Goal: Transaction & Acquisition: Purchase product/service

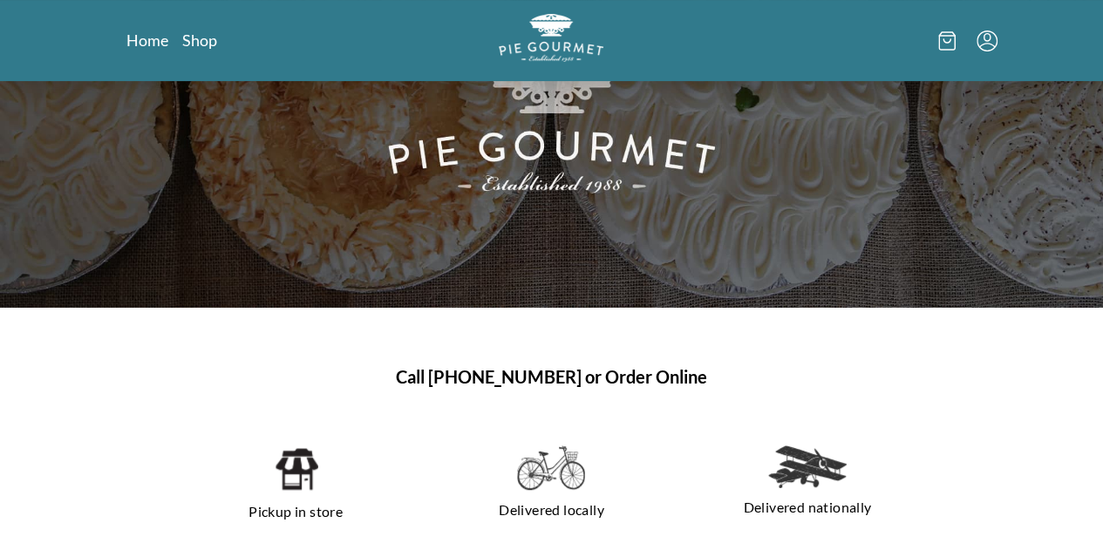
scroll to position [174, 0]
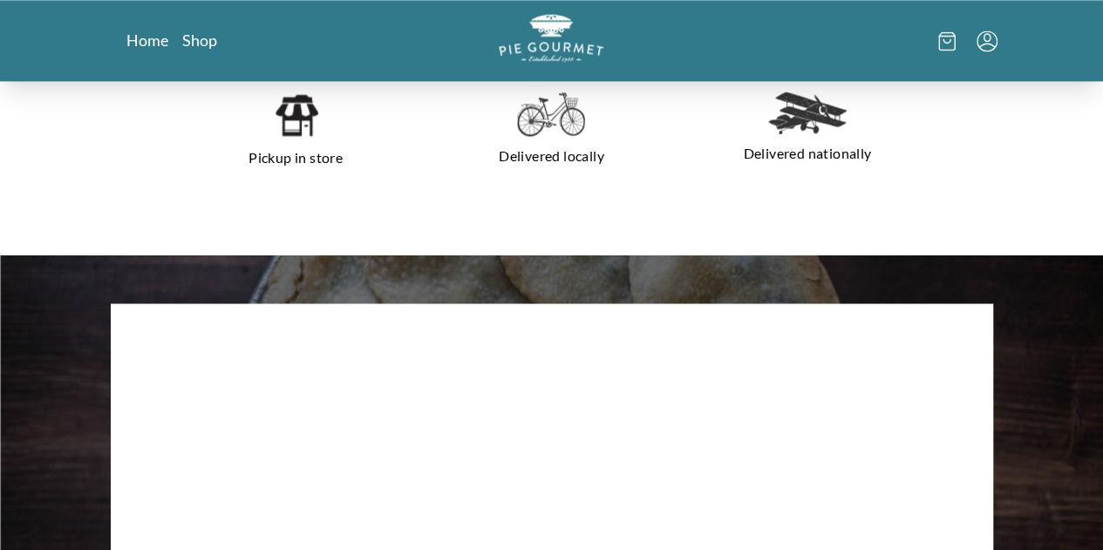
click at [846, 124] on img at bounding box center [807, 113] width 78 height 43
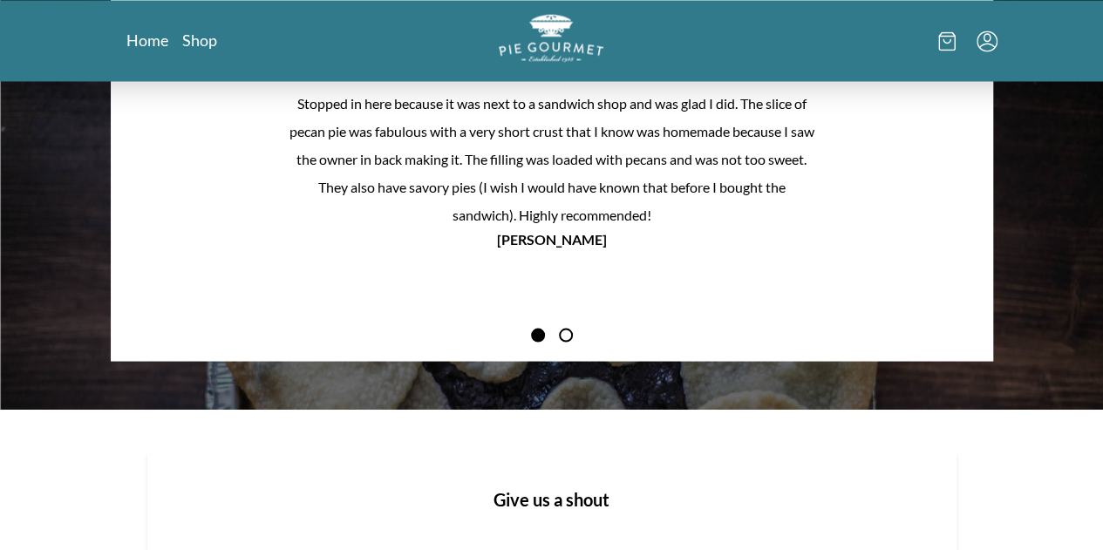
scroll to position [1789, 0]
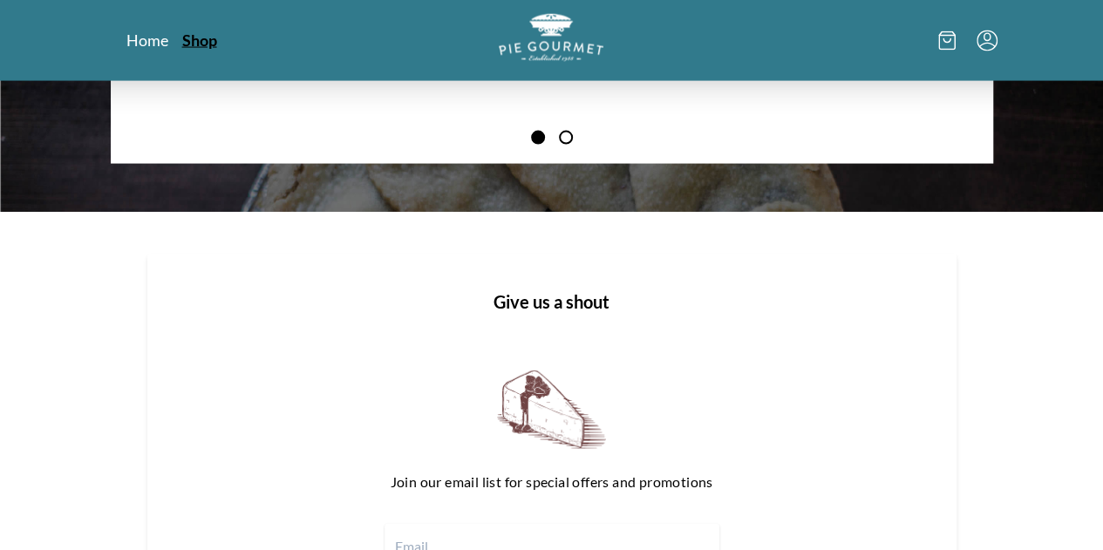
click at [182, 45] on link "Shop" at bounding box center [199, 40] width 35 height 21
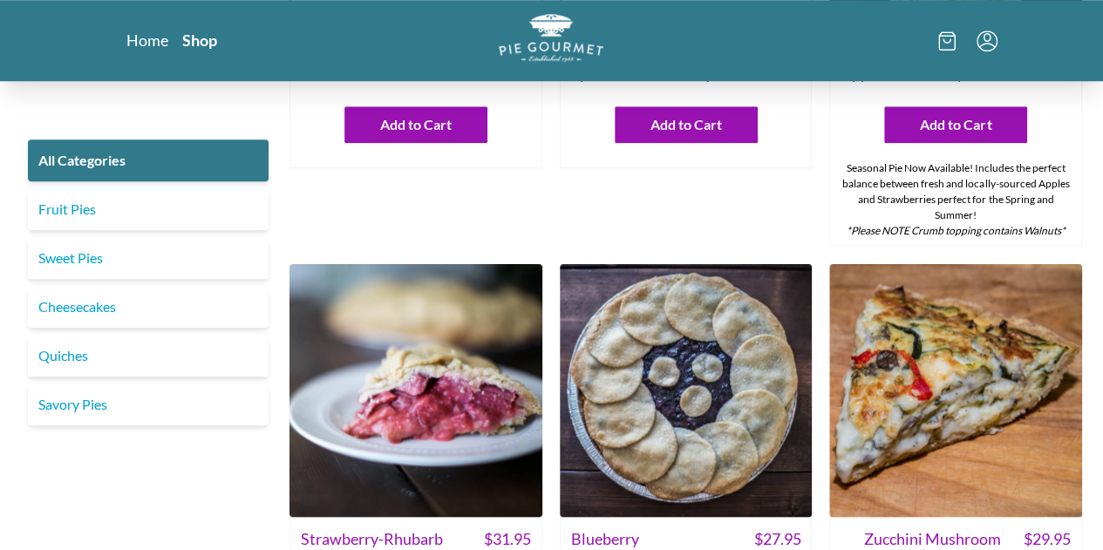
scroll to position [784, 0]
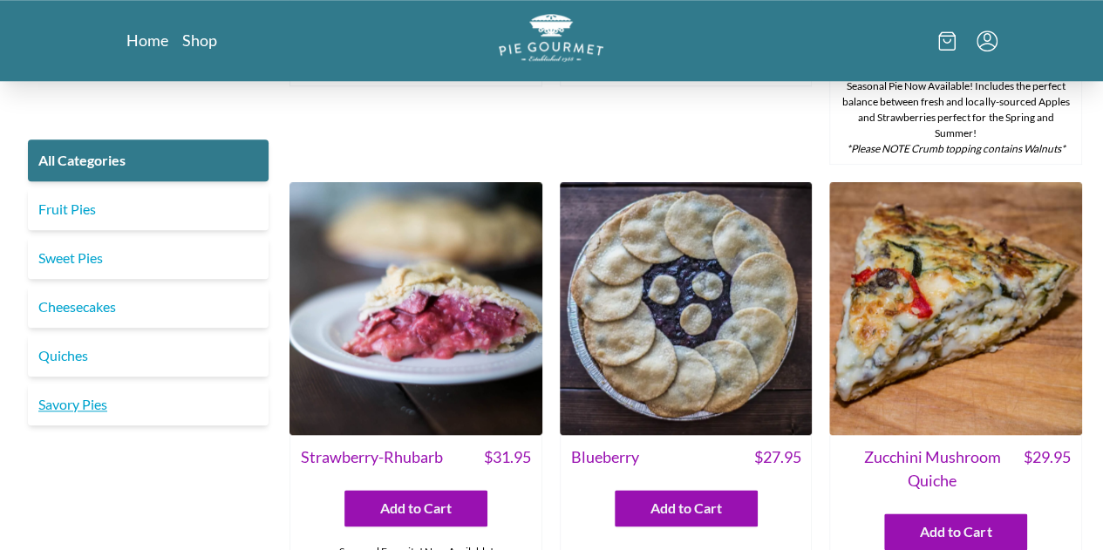
click at [86, 398] on link "Savory Pies" at bounding box center [148, 405] width 241 height 42
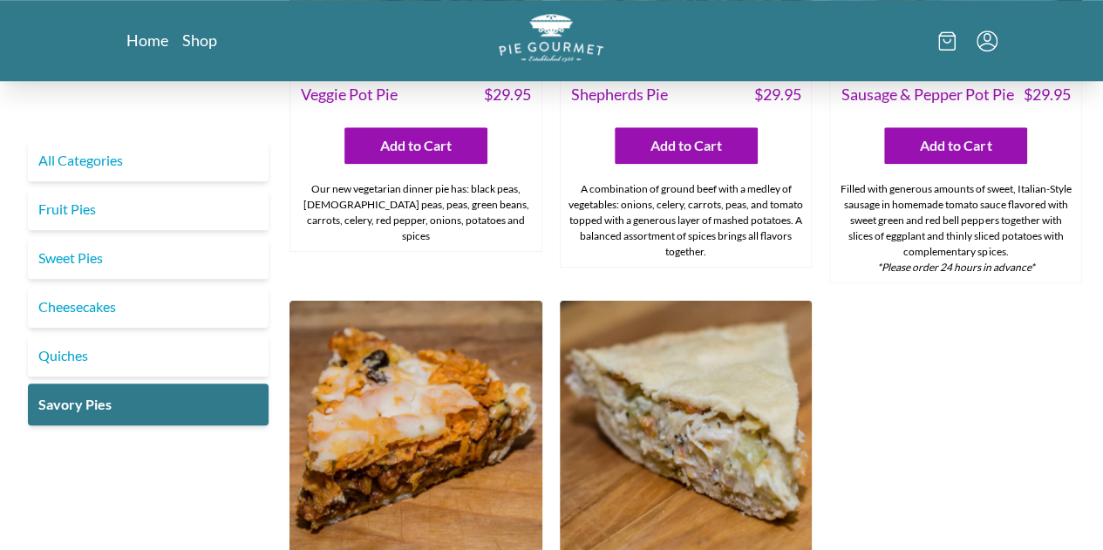
scroll to position [872, 0]
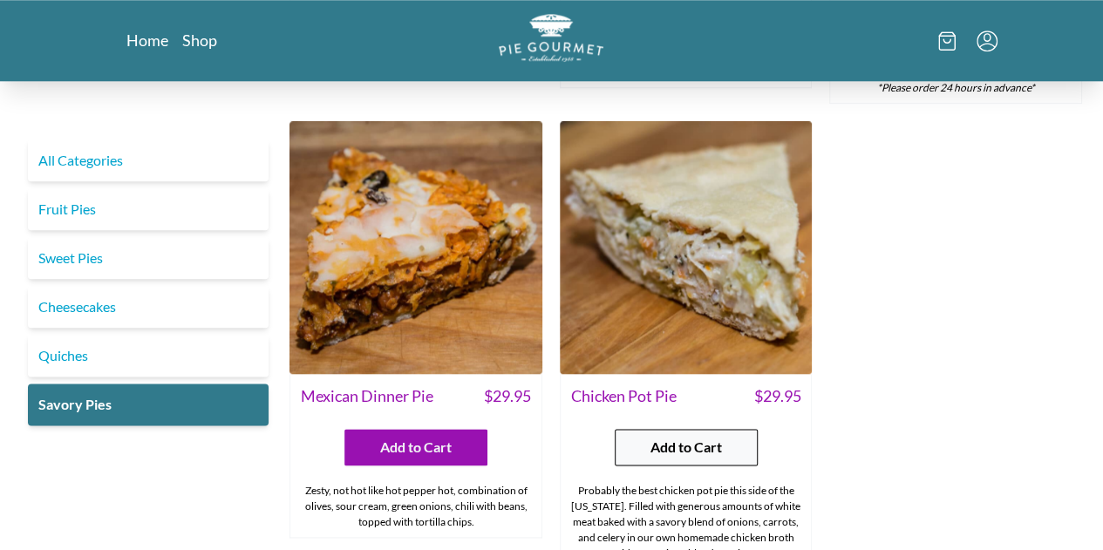
click at [671, 437] on span "Add to Cart" at bounding box center [685, 447] width 71 height 21
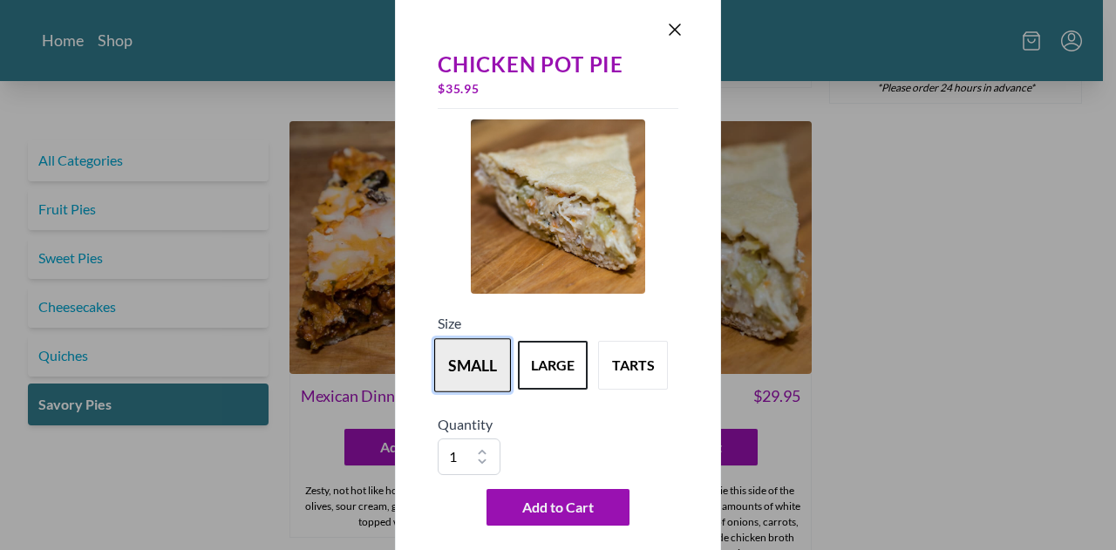
click at [472, 376] on button "small" at bounding box center [472, 365] width 77 height 54
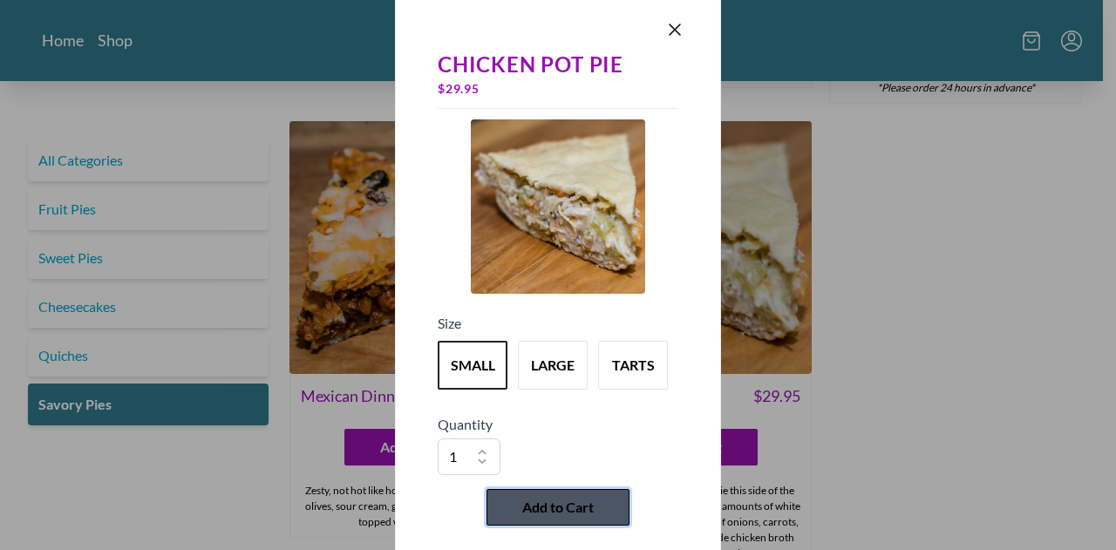
click at [565, 506] on span "Add to Cart" at bounding box center [557, 507] width 71 height 21
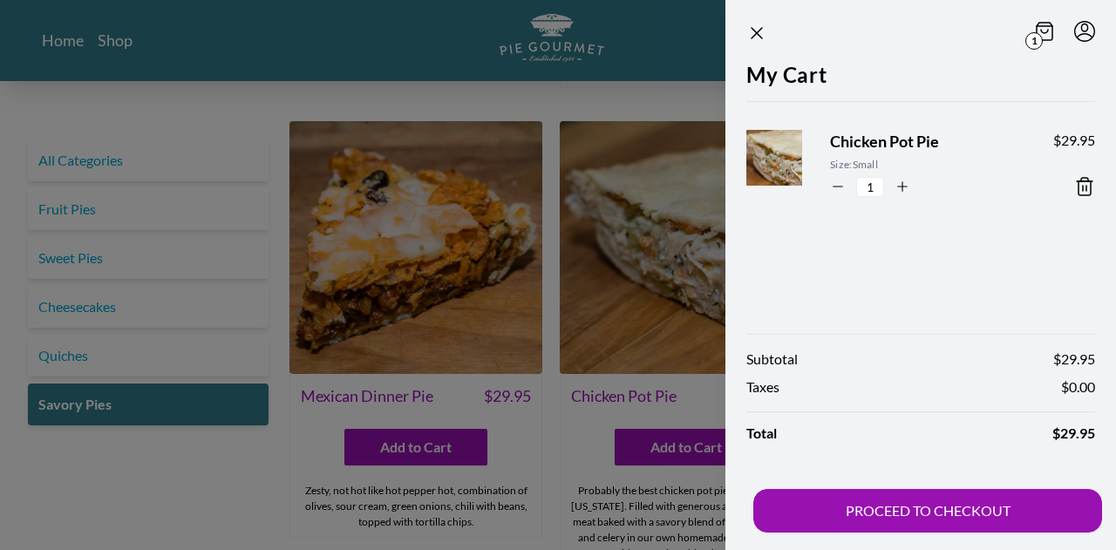
click at [77, 258] on div at bounding box center [558, 275] width 1116 height 550
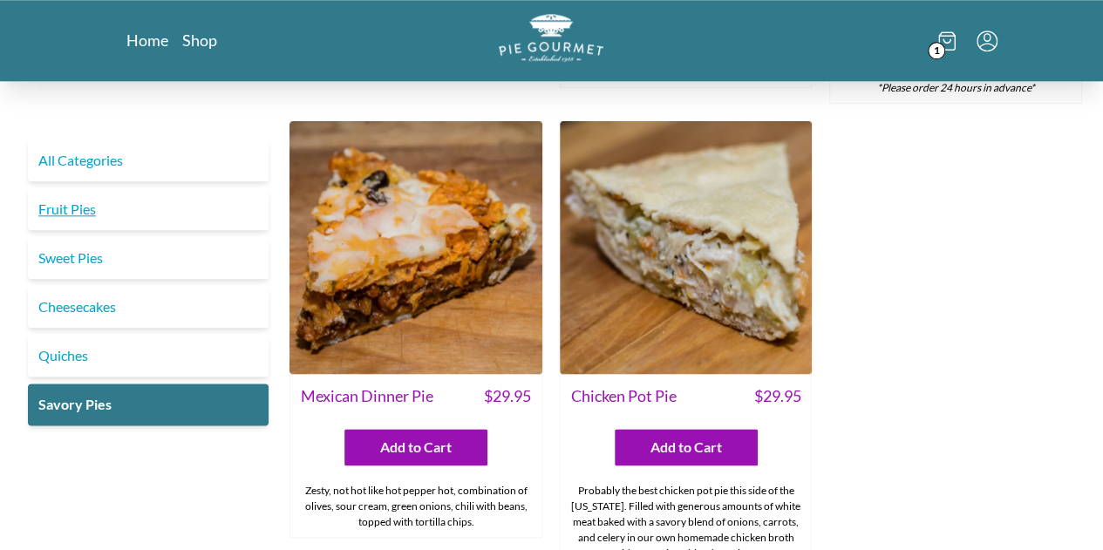
click at [74, 200] on link "Fruit Pies" at bounding box center [148, 209] width 241 height 42
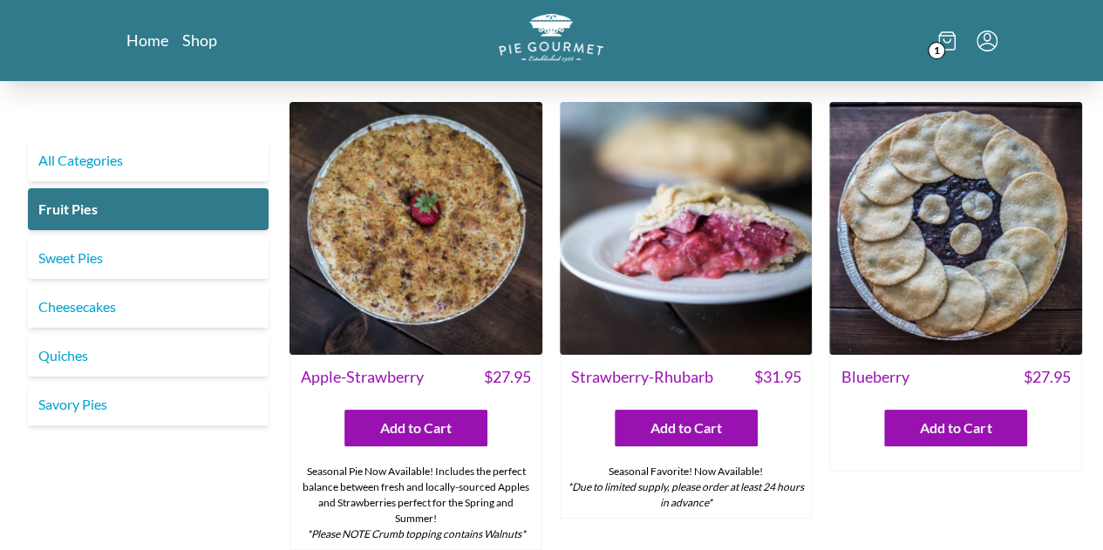
click at [704, 246] on img at bounding box center [686, 228] width 253 height 253
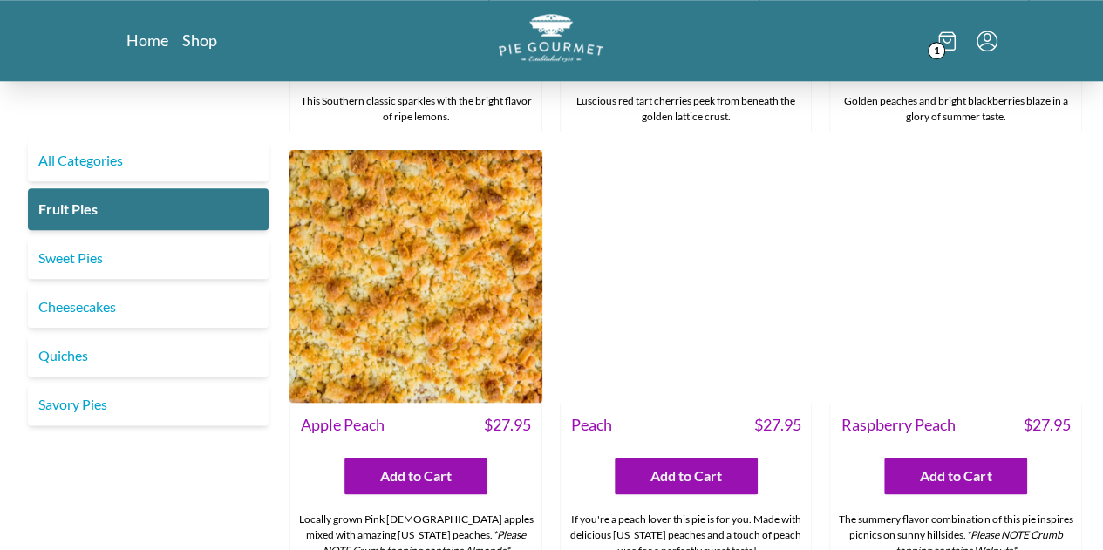
scroll to position [872, 0]
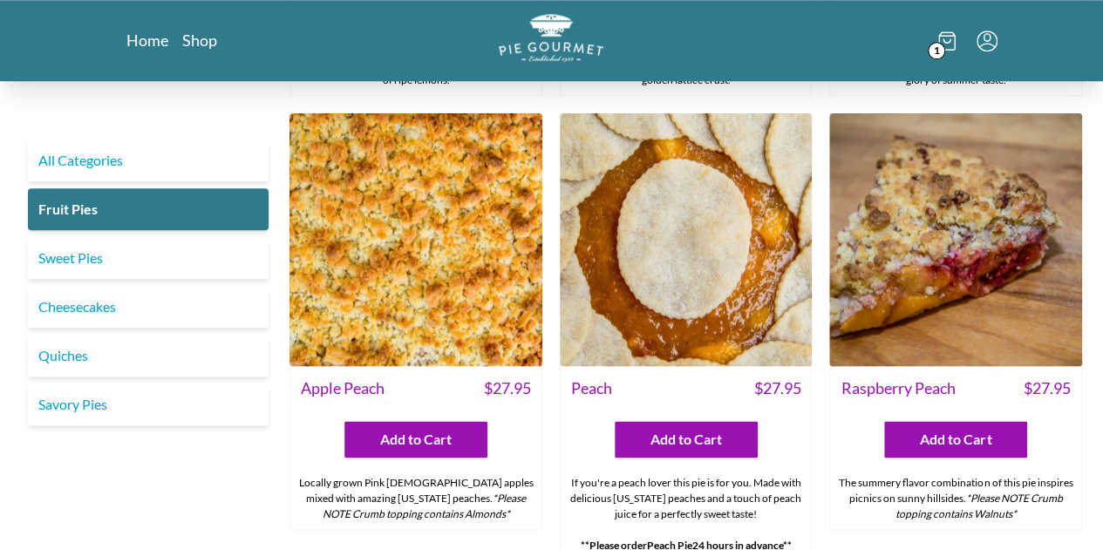
click at [459, 294] on img at bounding box center [415, 239] width 253 height 253
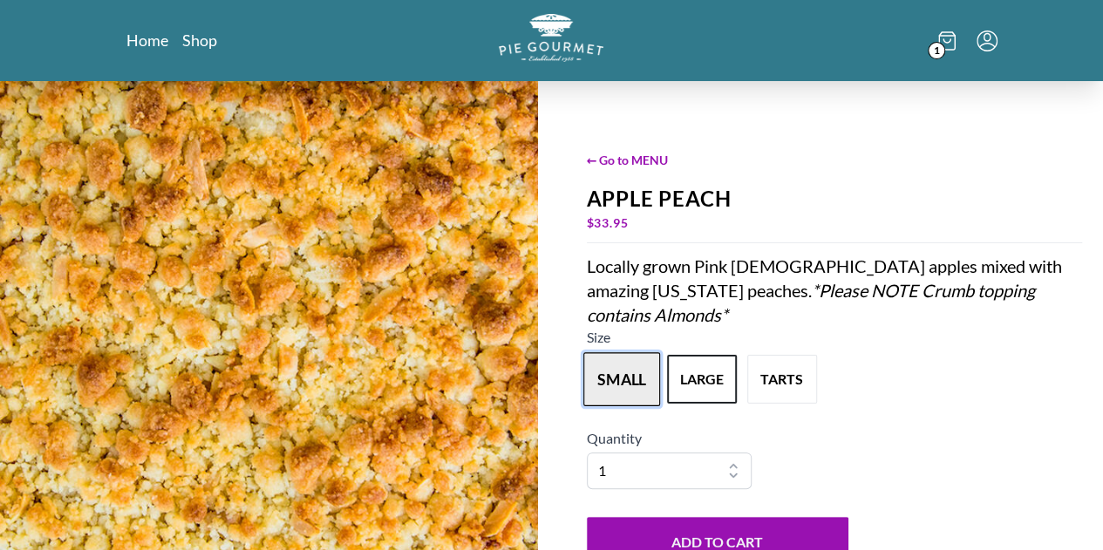
click at [610, 365] on button "small" at bounding box center [621, 379] width 77 height 54
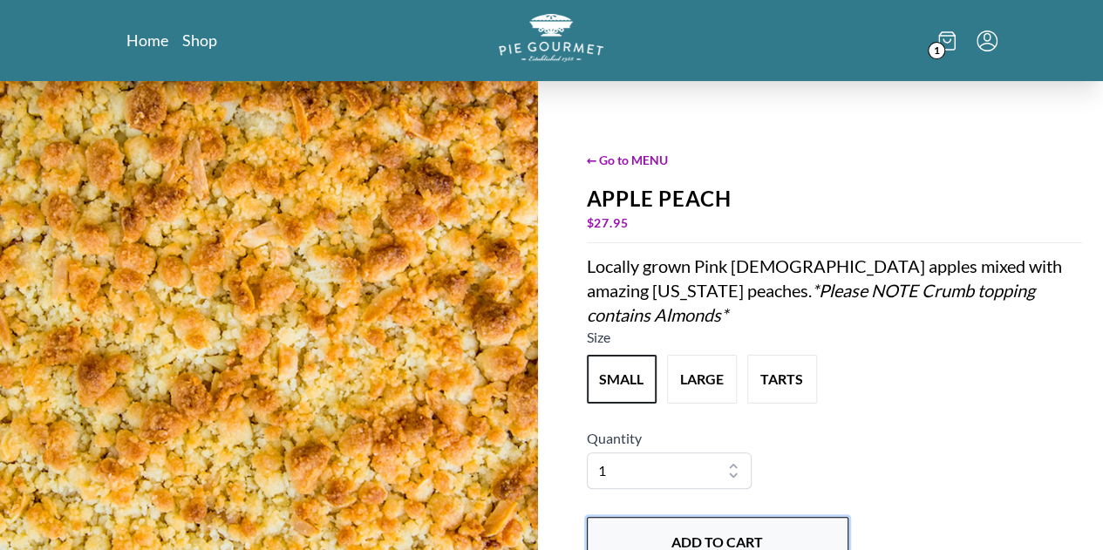
click at [715, 517] on button "Add to Cart" at bounding box center [717, 542] width 261 height 51
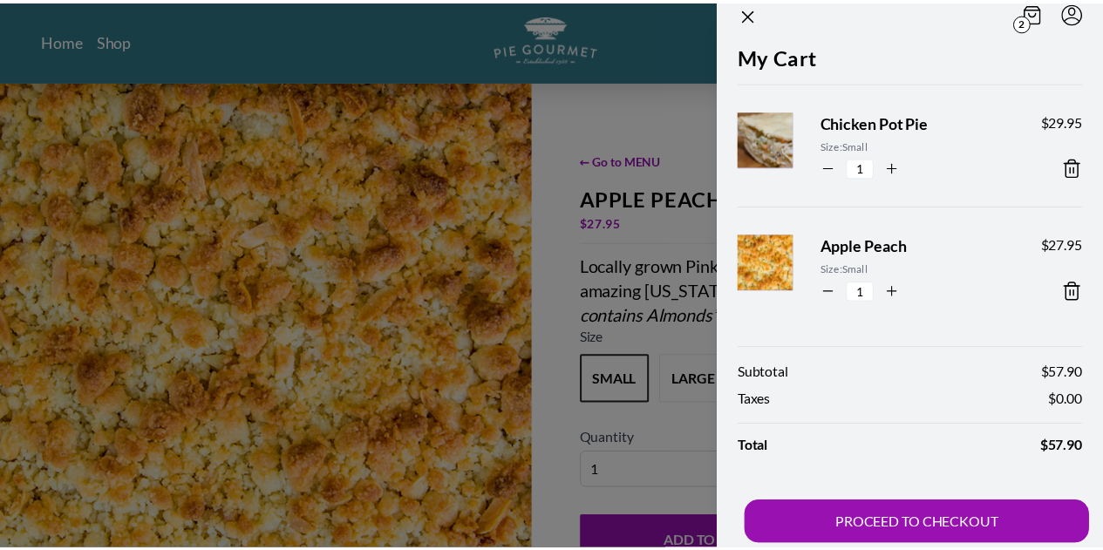
scroll to position [30, 0]
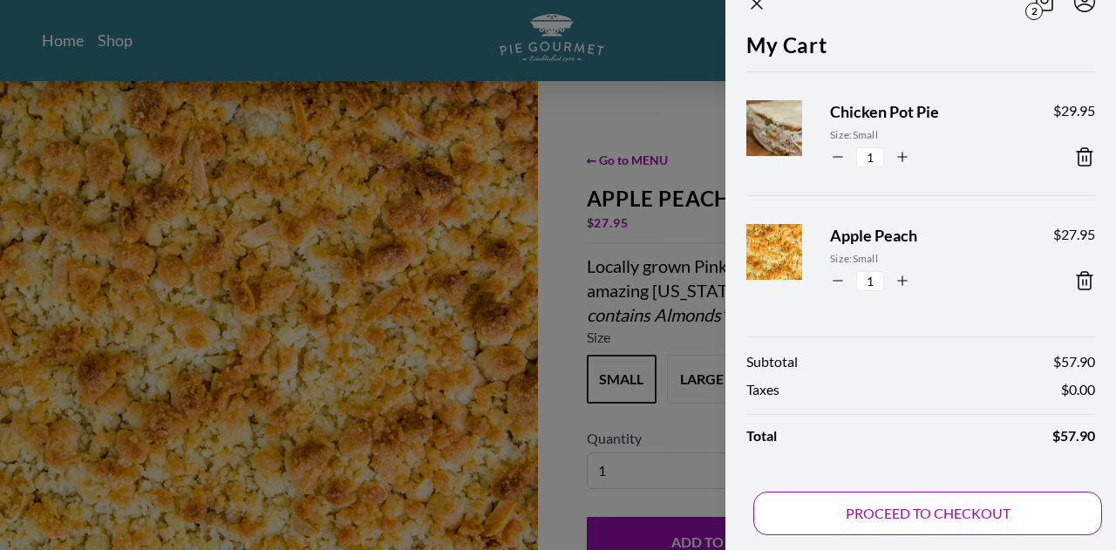
click at [940, 513] on button "PROCEED TO CHECKOUT" at bounding box center [927, 514] width 349 height 44
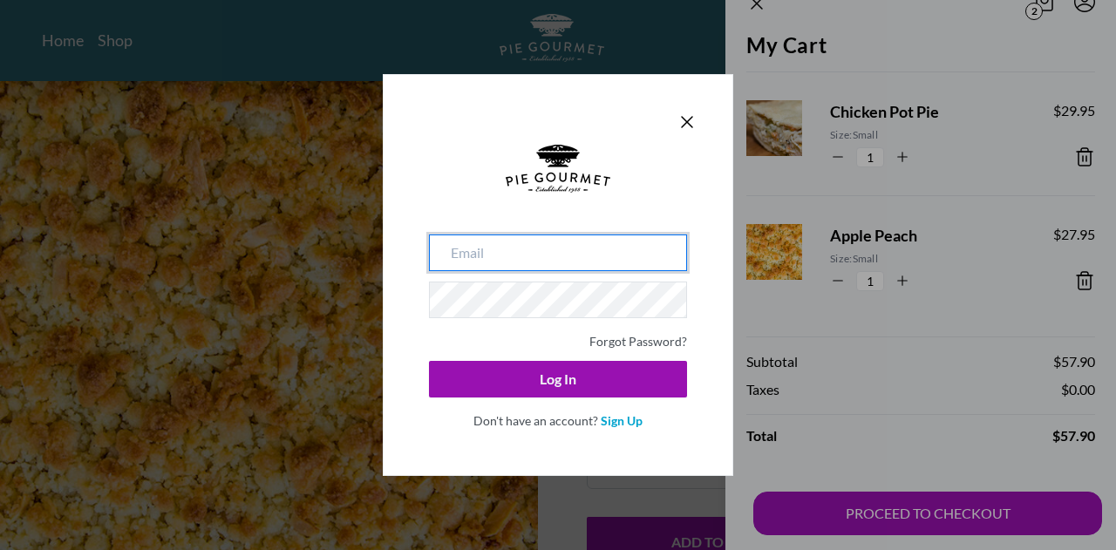
click at [484, 247] on input "email" at bounding box center [558, 252] width 258 height 37
type input "[EMAIL_ADDRESS][DOMAIN_NAME]"
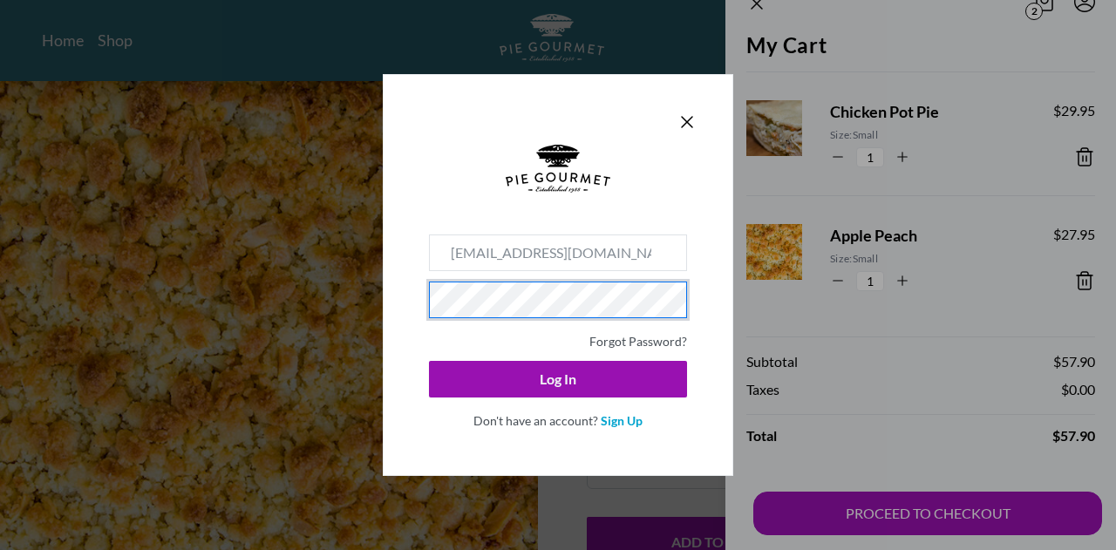
click at [429, 361] on button "Log In" at bounding box center [558, 379] width 258 height 37
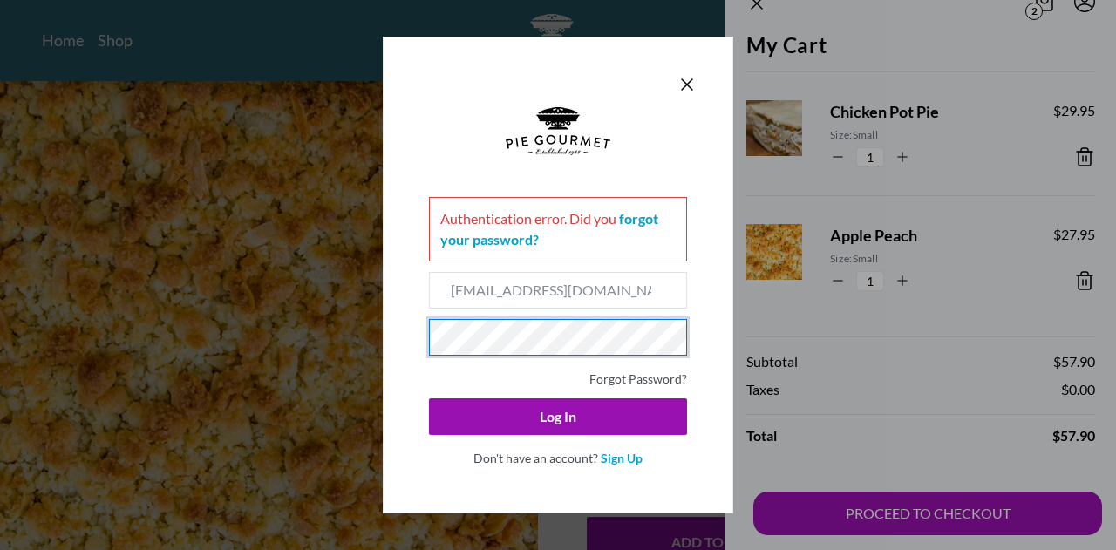
click at [276, 300] on div "Authentication error . Did you forgot your password? [EMAIL_ADDRESS][DOMAIN_NAM…" at bounding box center [558, 275] width 1116 height 550
click at [429, 398] on button "Log In" at bounding box center [558, 416] width 258 height 37
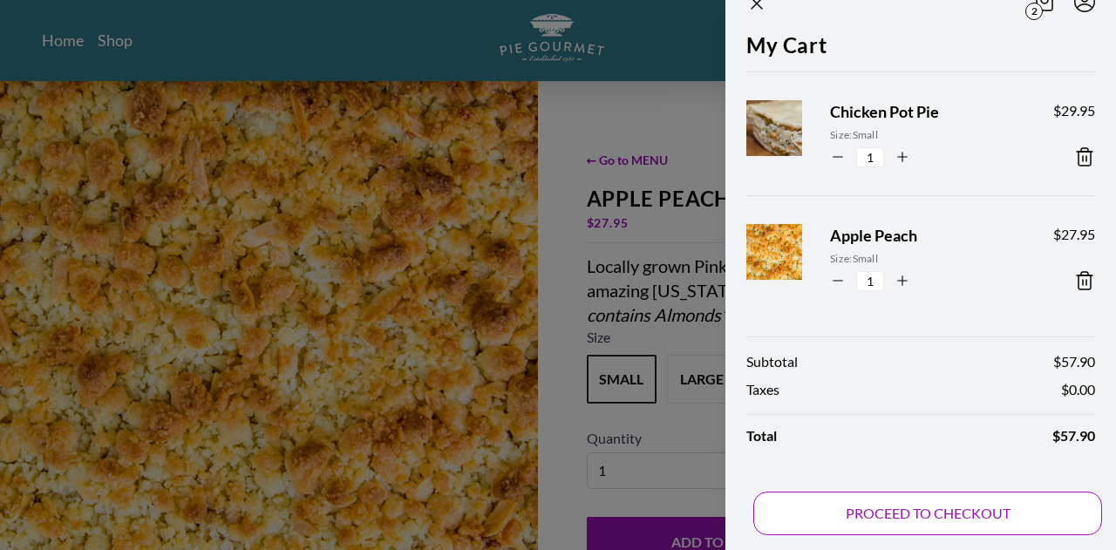
click at [913, 519] on button "PROCEED TO CHECKOUT" at bounding box center [927, 514] width 349 height 44
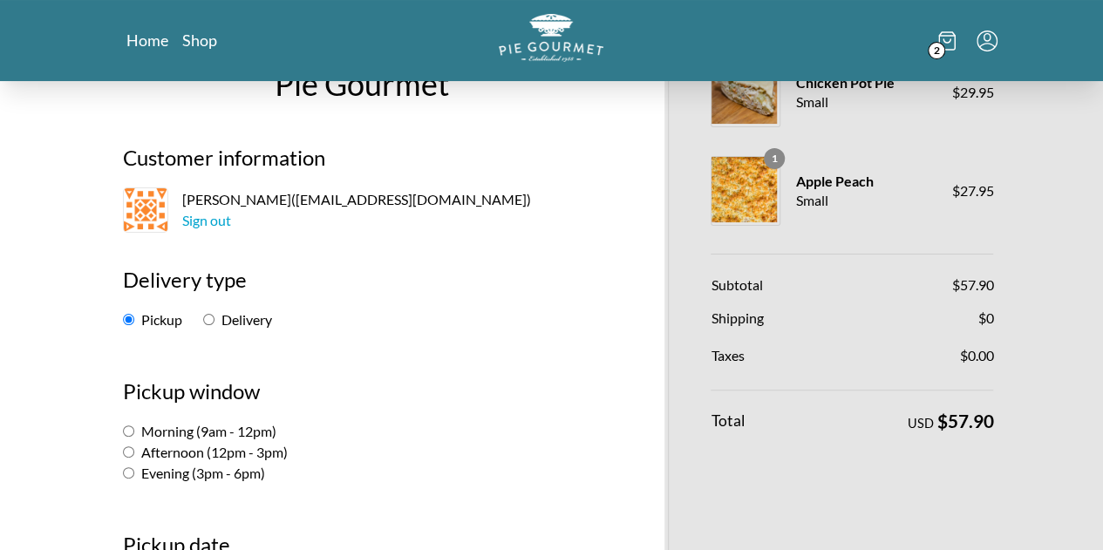
scroll to position [87, 0]
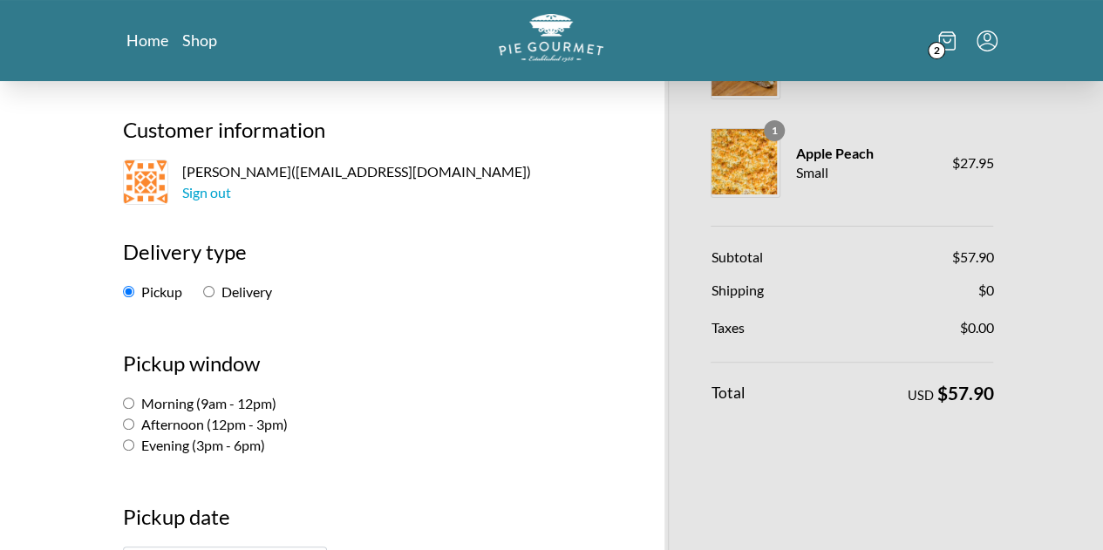
click at [203, 287] on input "Delivery" at bounding box center [208, 291] width 11 height 11
radio input "true"
select select "-1"
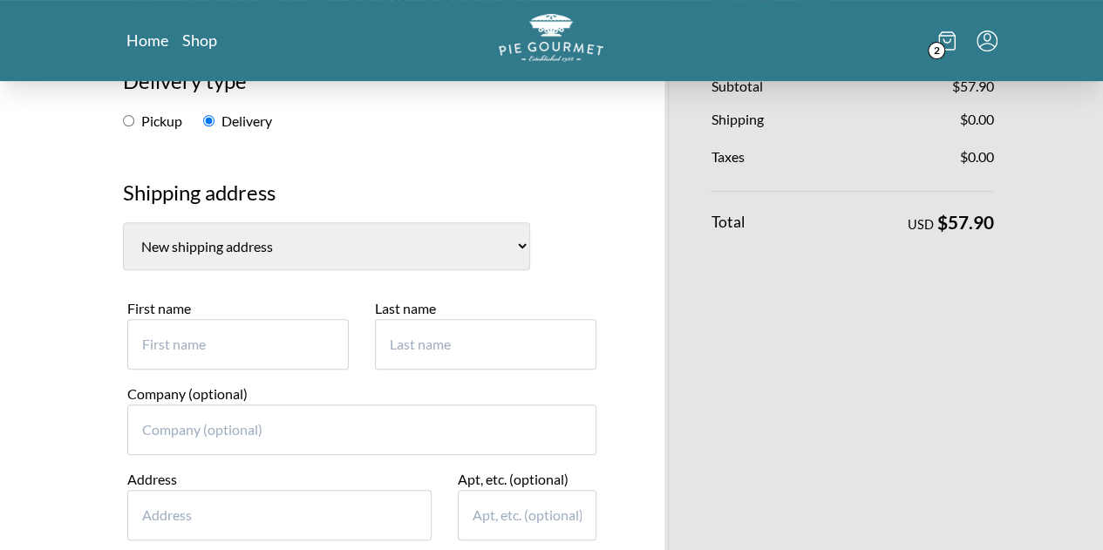
scroll to position [261, 0]
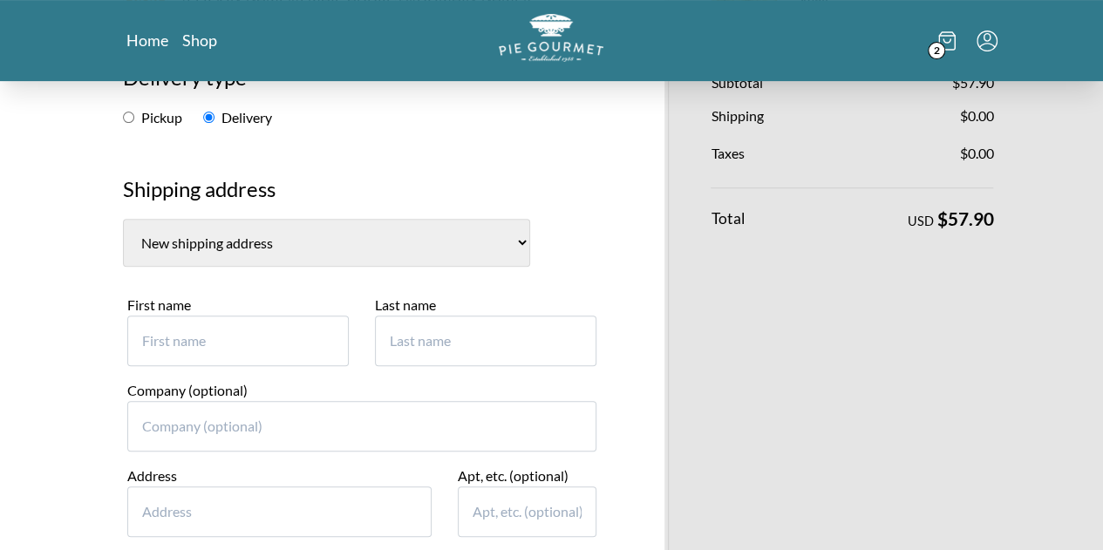
click at [234, 237] on select "[PERSON_NAME] & [PERSON_NAME], [STREET_ADDRESS] [PERSON_NAME], [STREET_ADDRESS]…" at bounding box center [326, 243] width 407 height 48
click at [223, 186] on h3 "Shipping address" at bounding box center [362, 195] width 479 height 45
click at [153, 343] on input "First name" at bounding box center [237, 341] width 221 height 51
type input "[PERSON_NAME]"
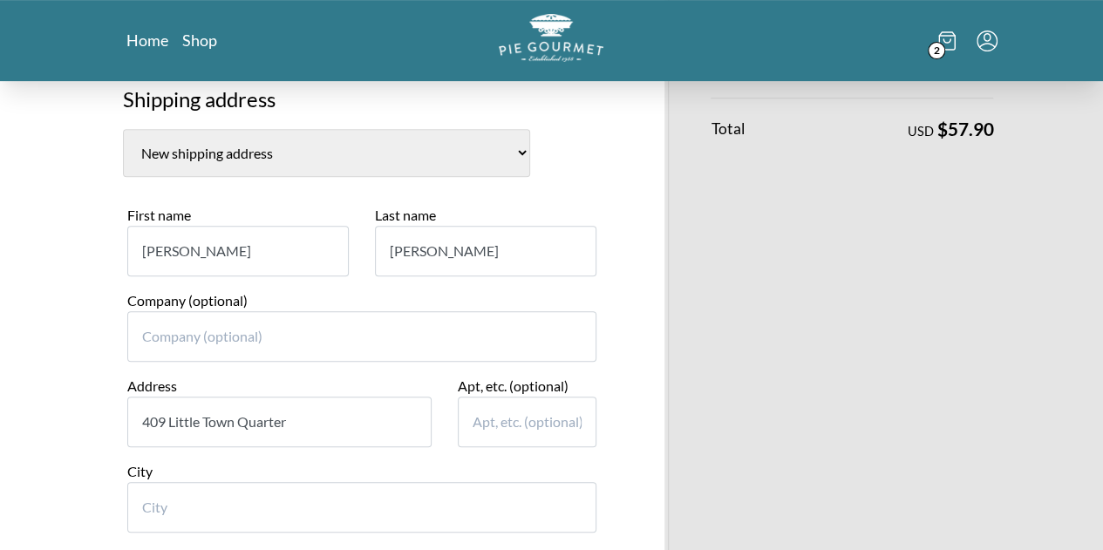
scroll to position [436, 0]
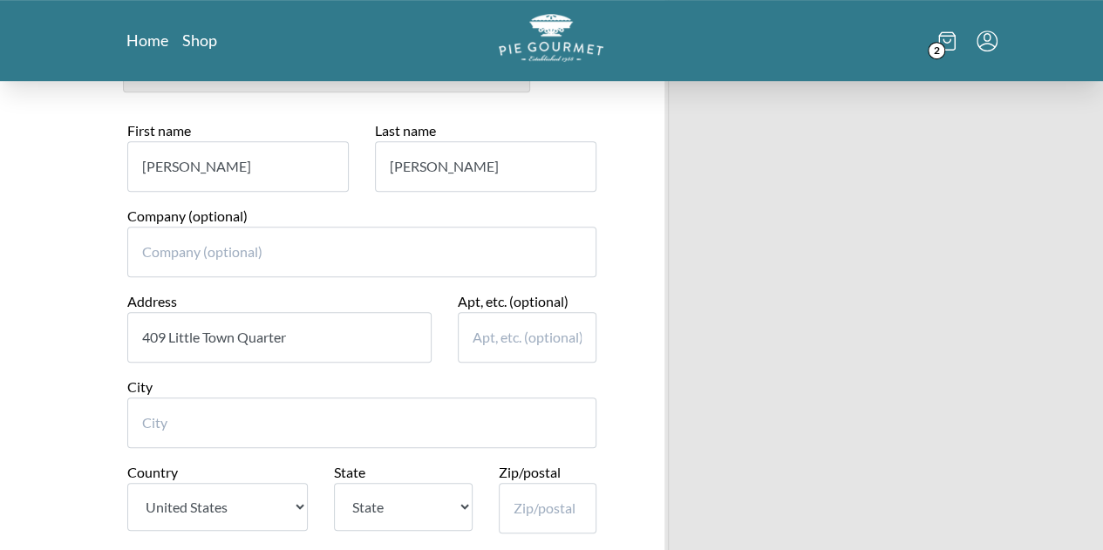
click at [127, 331] on input "409 Little Town Quarter" at bounding box center [279, 337] width 304 height 51
type input "409 [GEOGRAPHIC_DATA]"
click at [134, 419] on input "City" at bounding box center [362, 422] width 470 height 51
type input "[GEOGRAPHIC_DATA]"
select select "VA"
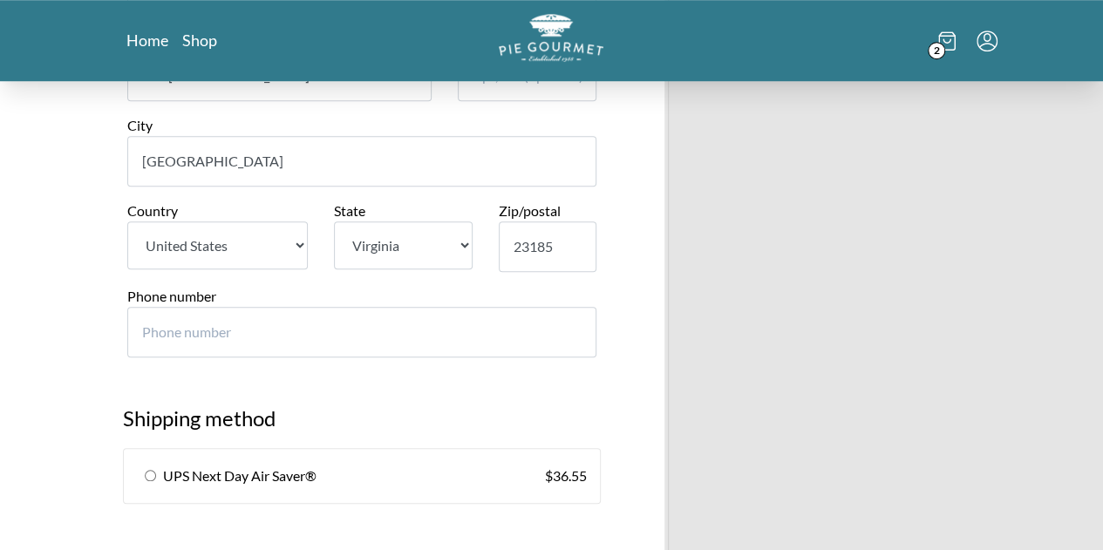
scroll to position [784, 0]
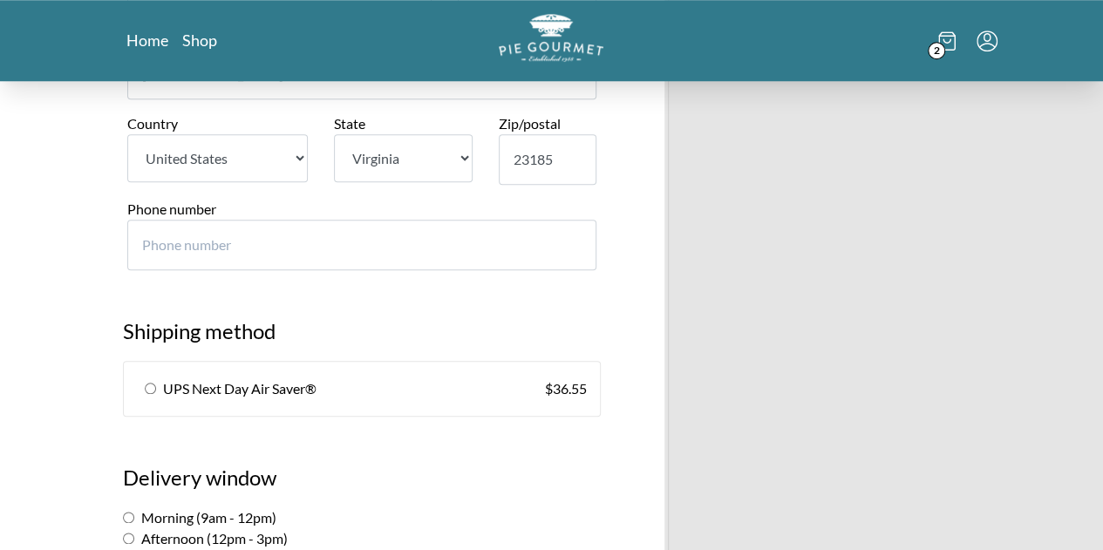
type input "23185"
click at [127, 251] on input "Phone number" at bounding box center [362, 245] width 470 height 51
type input "202"
click at [385, 304] on section "Shipping method UPS Next Day Air Saver® $ 36.55" at bounding box center [362, 357] width 505 height 119
click at [136, 247] on input "Phone number" at bounding box center [362, 245] width 470 height 51
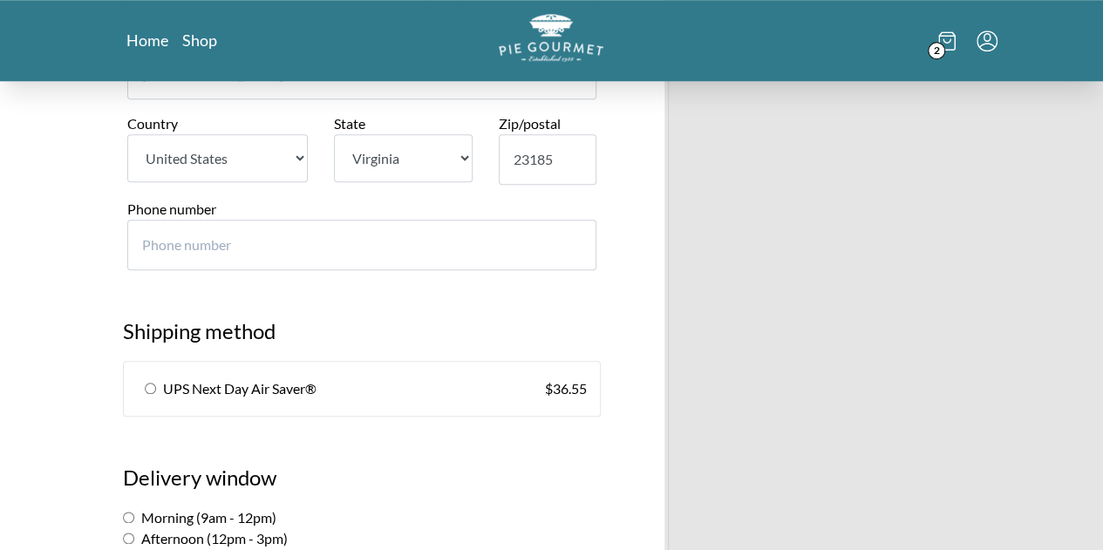
type input "2022562156"
click at [145, 384] on input "radio" at bounding box center [150, 388] width 11 height 11
radio input "true"
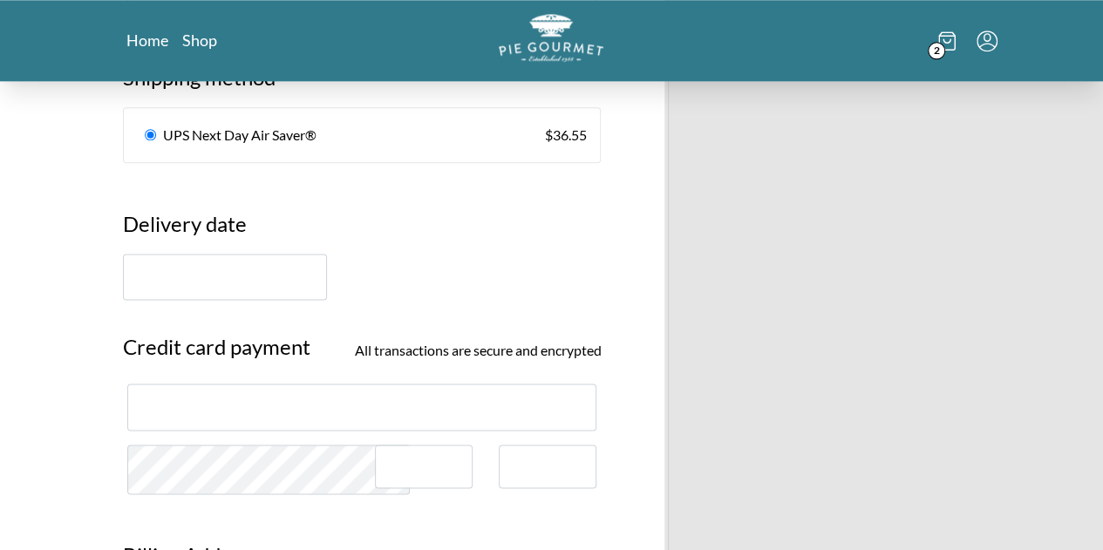
scroll to position [1046, 0]
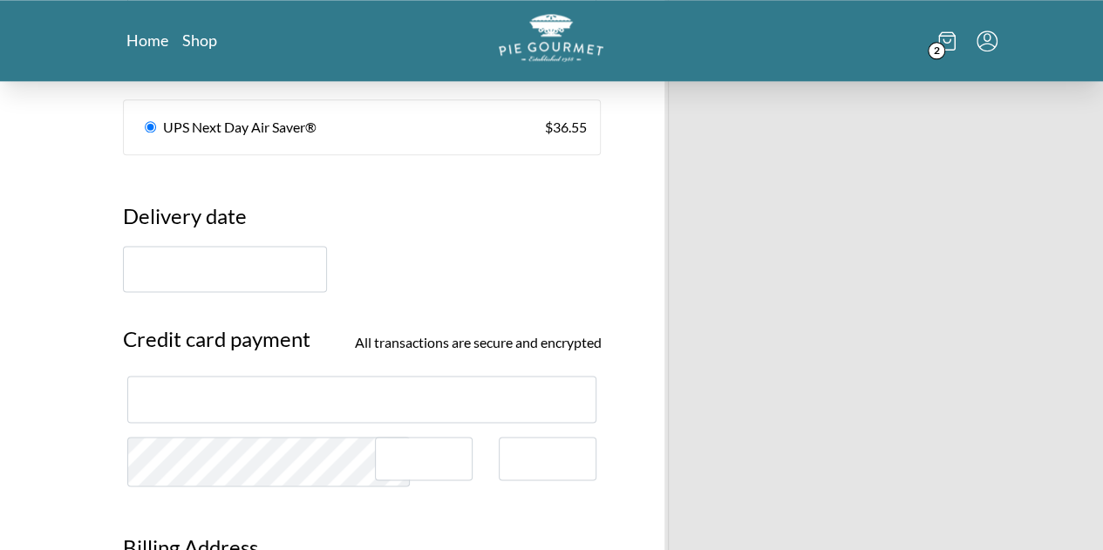
click at [178, 264] on input "text" at bounding box center [225, 269] width 204 height 46
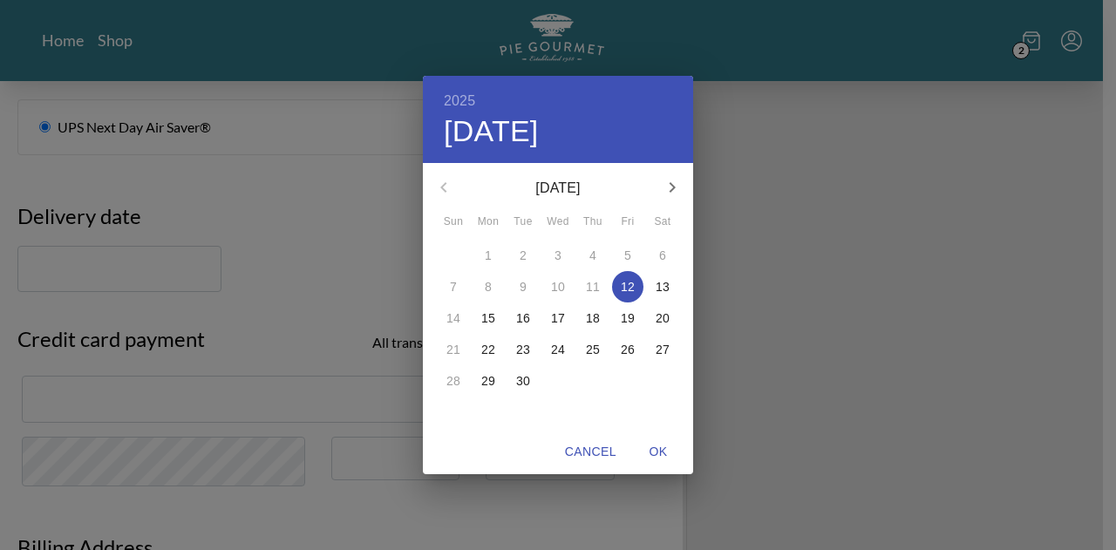
click at [624, 289] on p "12" at bounding box center [628, 286] width 14 height 17
click at [662, 447] on span "OK" at bounding box center [658, 452] width 42 height 22
type input "[DATE]"
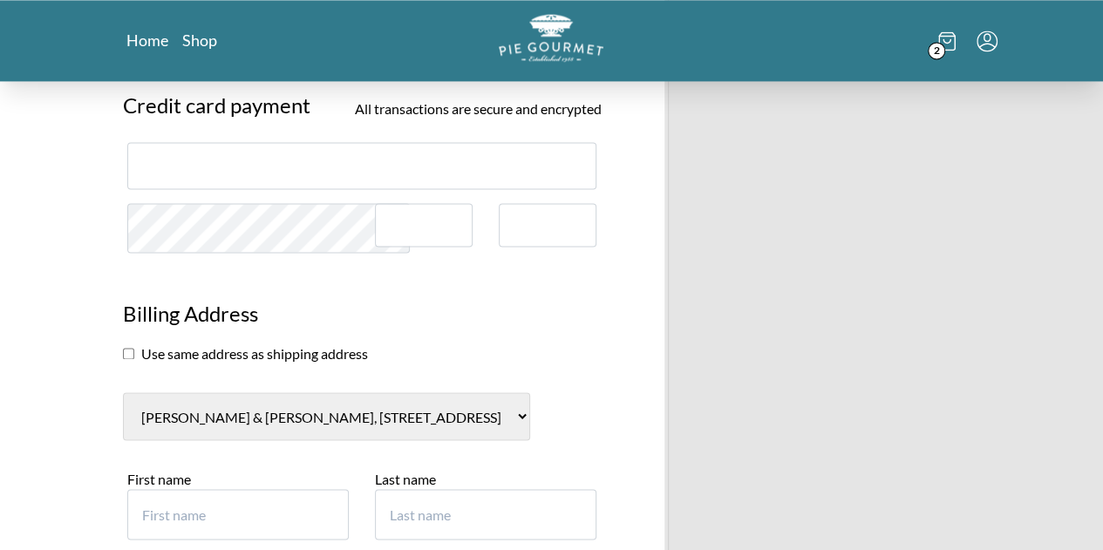
scroll to position [1307, 0]
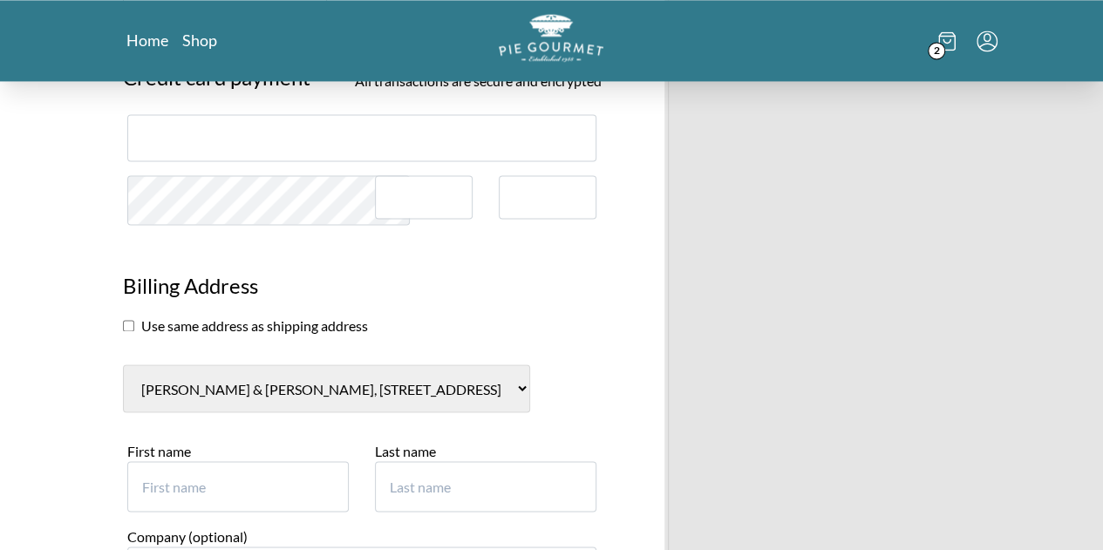
click at [144, 383] on select "[PERSON_NAME] & [PERSON_NAME], [STREET_ADDRESS] [PERSON_NAME], [STREET_ADDRESS]…" at bounding box center [326, 388] width 407 height 48
select select "4"
click at [123, 364] on select "[PERSON_NAME] & [PERSON_NAME], [STREET_ADDRESS] [PERSON_NAME], [STREET_ADDRESS]…" at bounding box center [326, 388] width 407 height 48
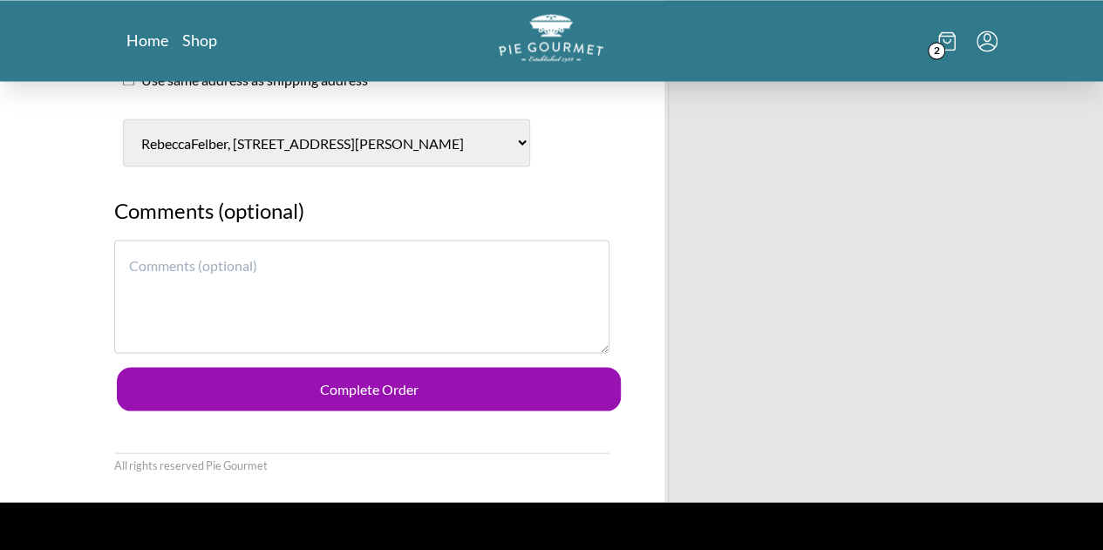
scroll to position [1569, 0]
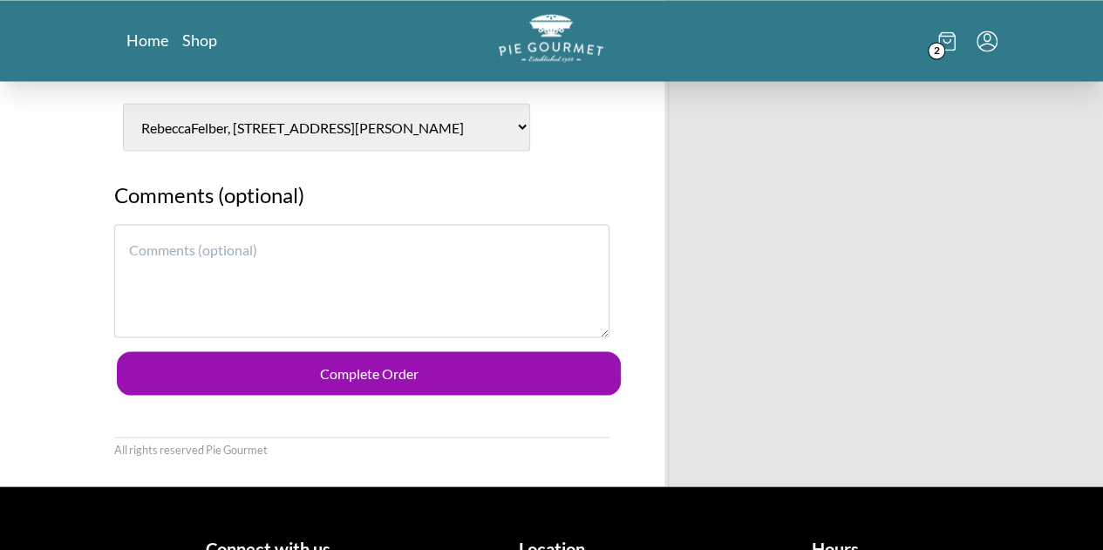
click at [120, 234] on textarea at bounding box center [362, 280] width 496 height 113
type textarea "F"
type textarea "G"
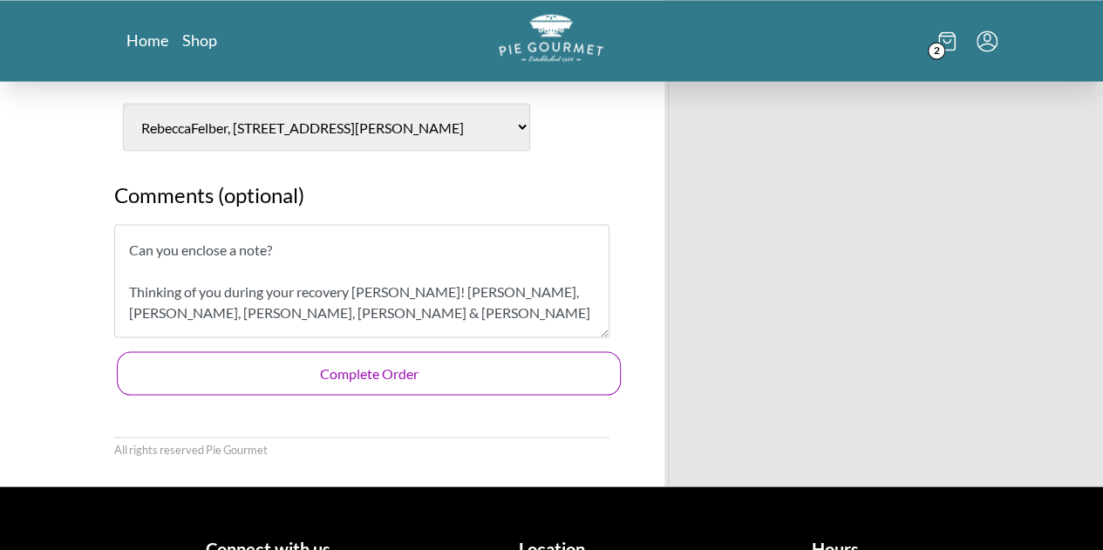
type textarea "Can you enclose a note? Thinking of you during your recovery [PERSON_NAME]! [PE…"
click at [363, 364] on button "Complete Order" at bounding box center [369, 373] width 505 height 44
